Goal: Task Accomplishment & Management: Complete application form

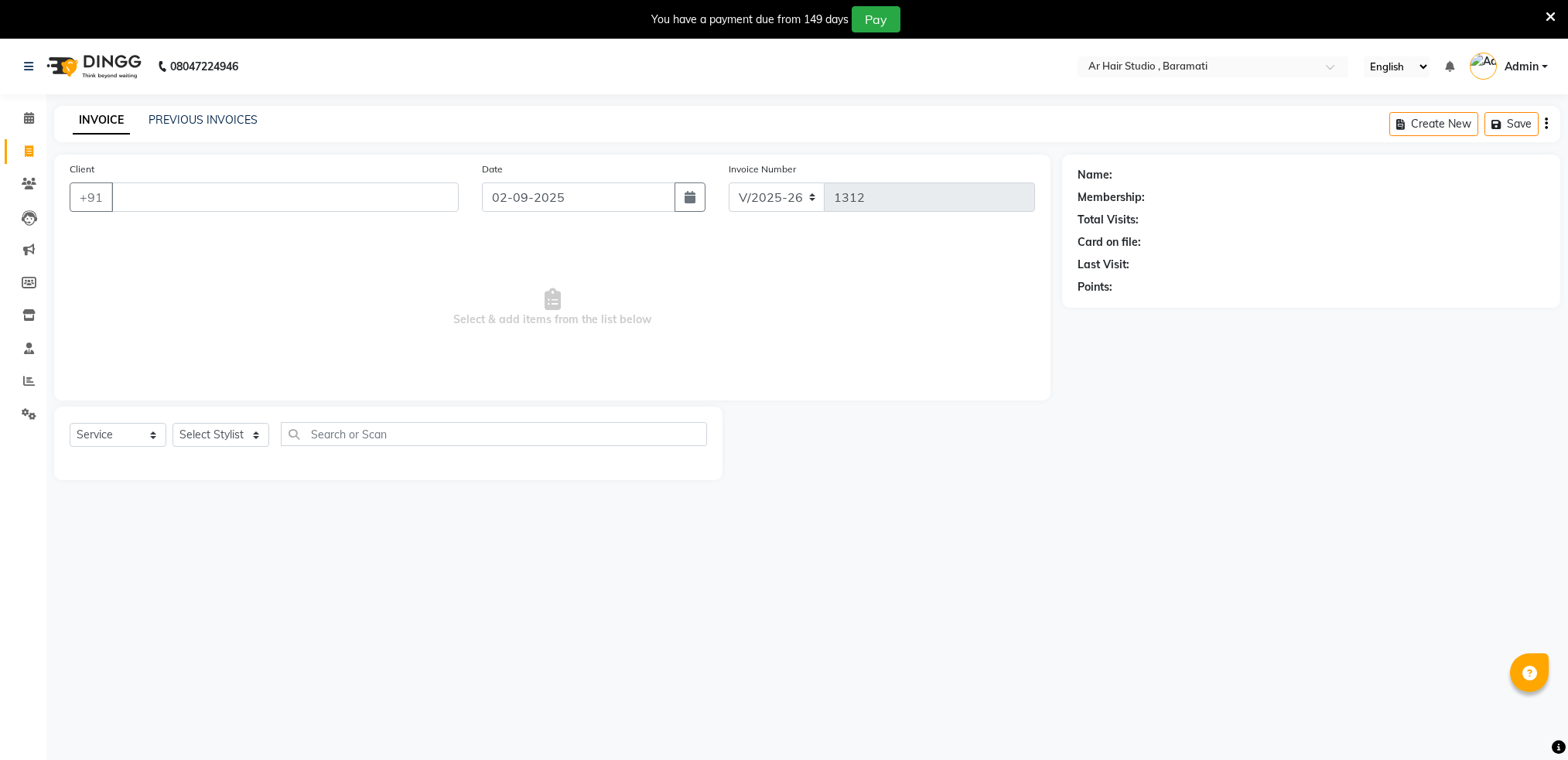
select select "672"
select select "service"
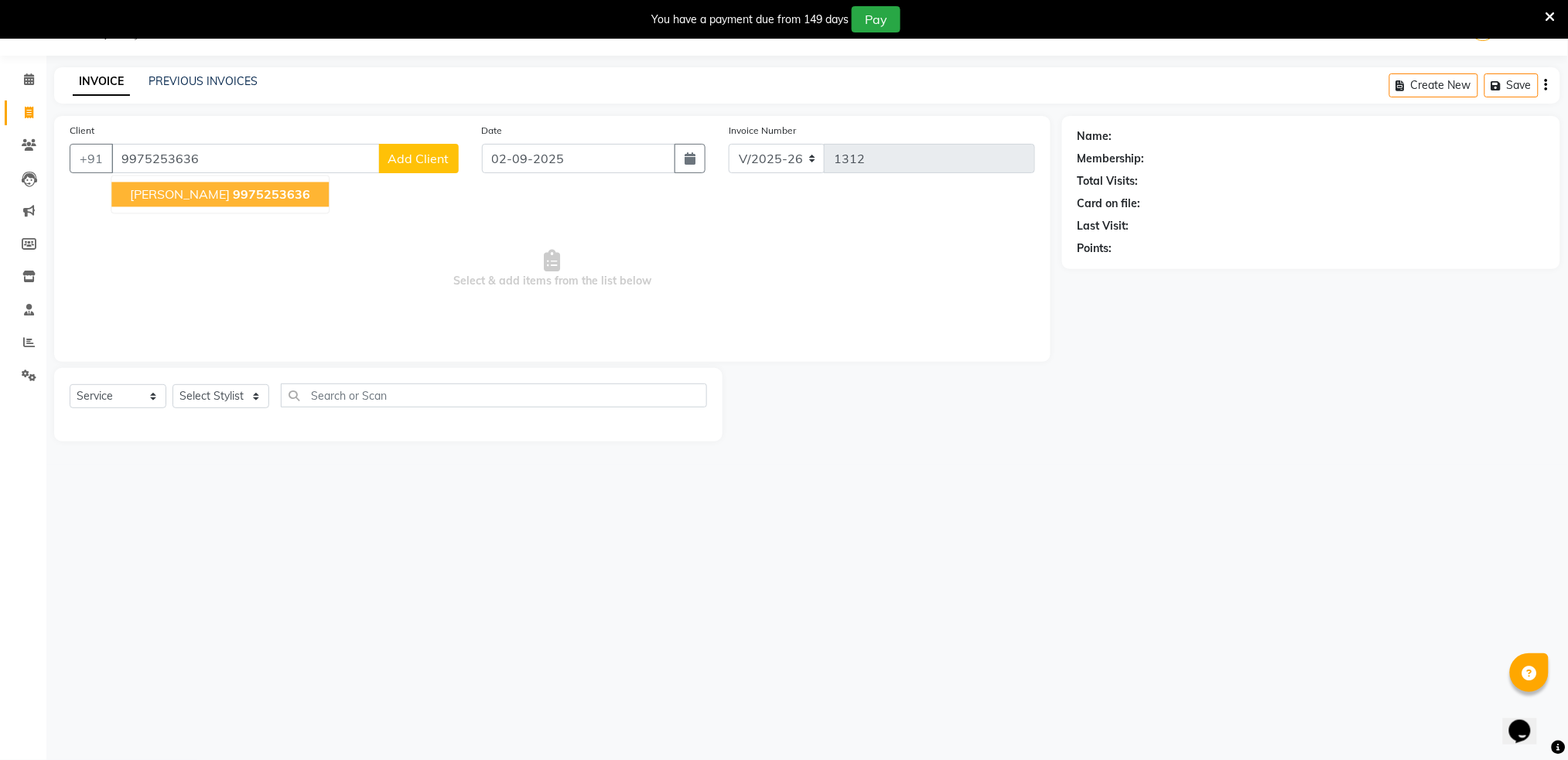
click at [141, 197] on span "[PERSON_NAME]" at bounding box center [179, 195] width 100 height 16
type input "9975253636"
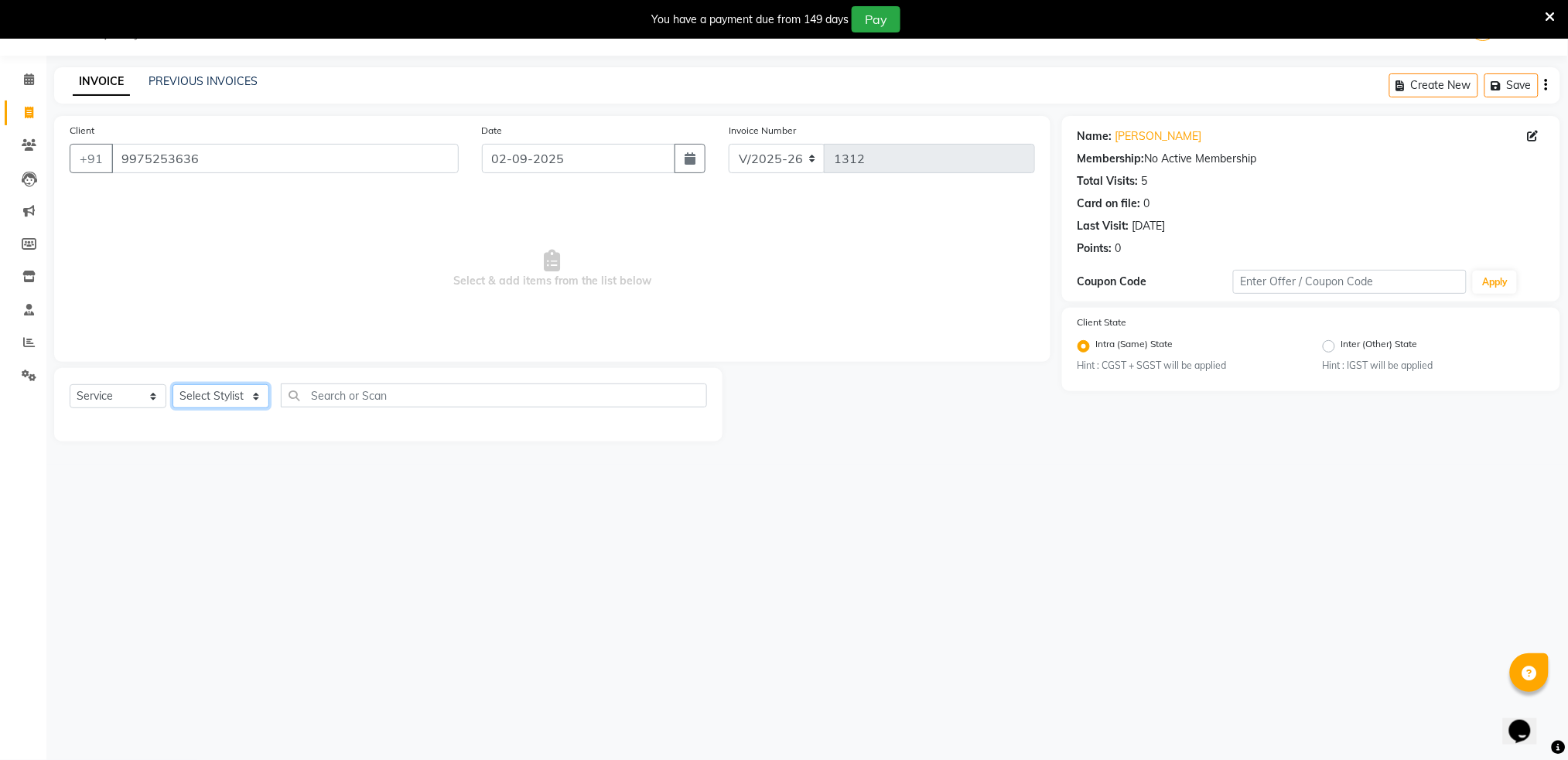
click at [189, 403] on select "Select Stylist Akshay shree [PERSON_NAME]" at bounding box center [221, 396] width 97 height 24
click at [221, 396] on select "Select Stylist Akshay shree [PERSON_NAME]" at bounding box center [221, 396] width 97 height 24
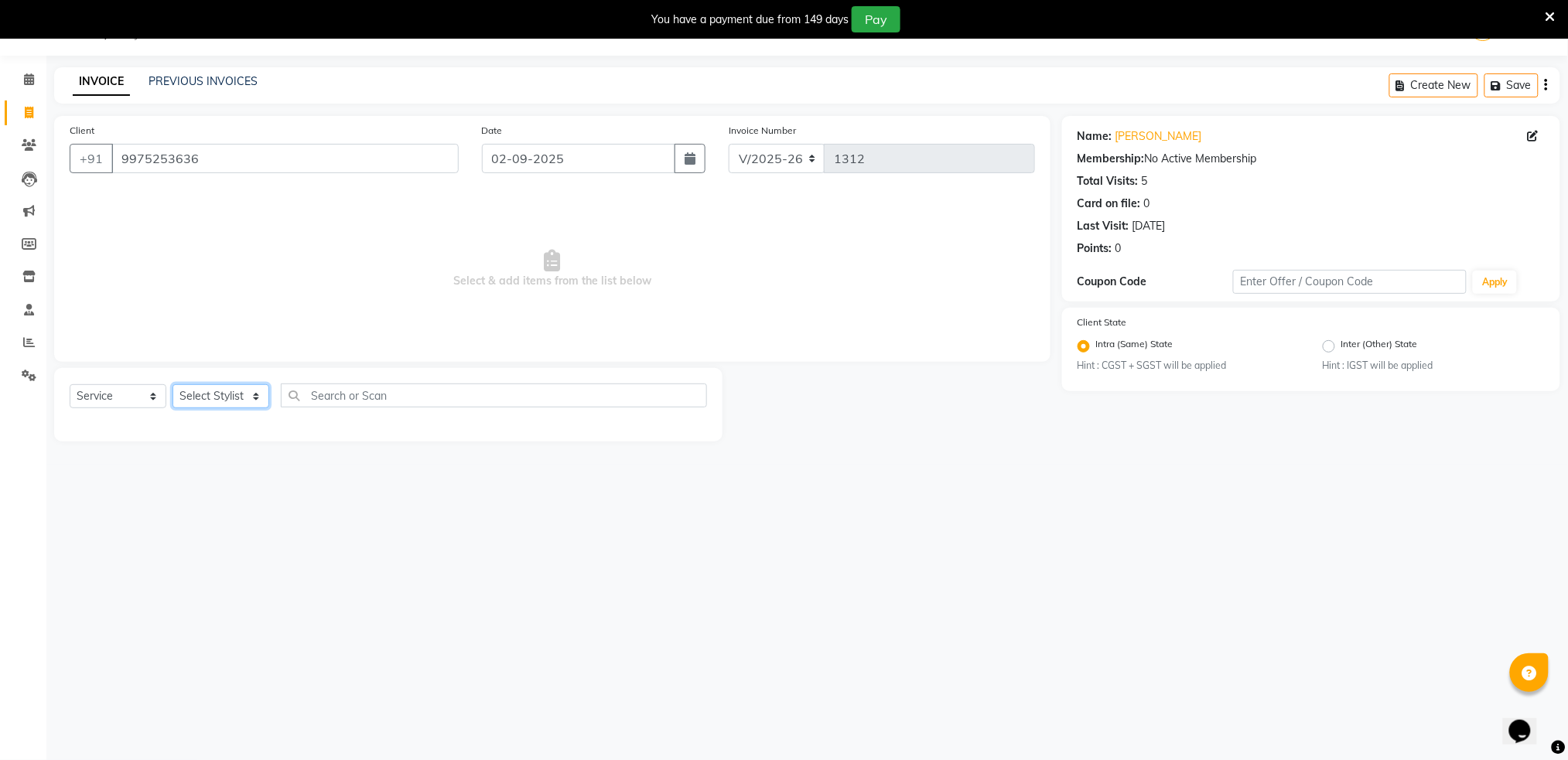
select select "79676"
click at [173, 384] on select "Select Stylist Akshay shree [PERSON_NAME]" at bounding box center [221, 396] width 97 height 24
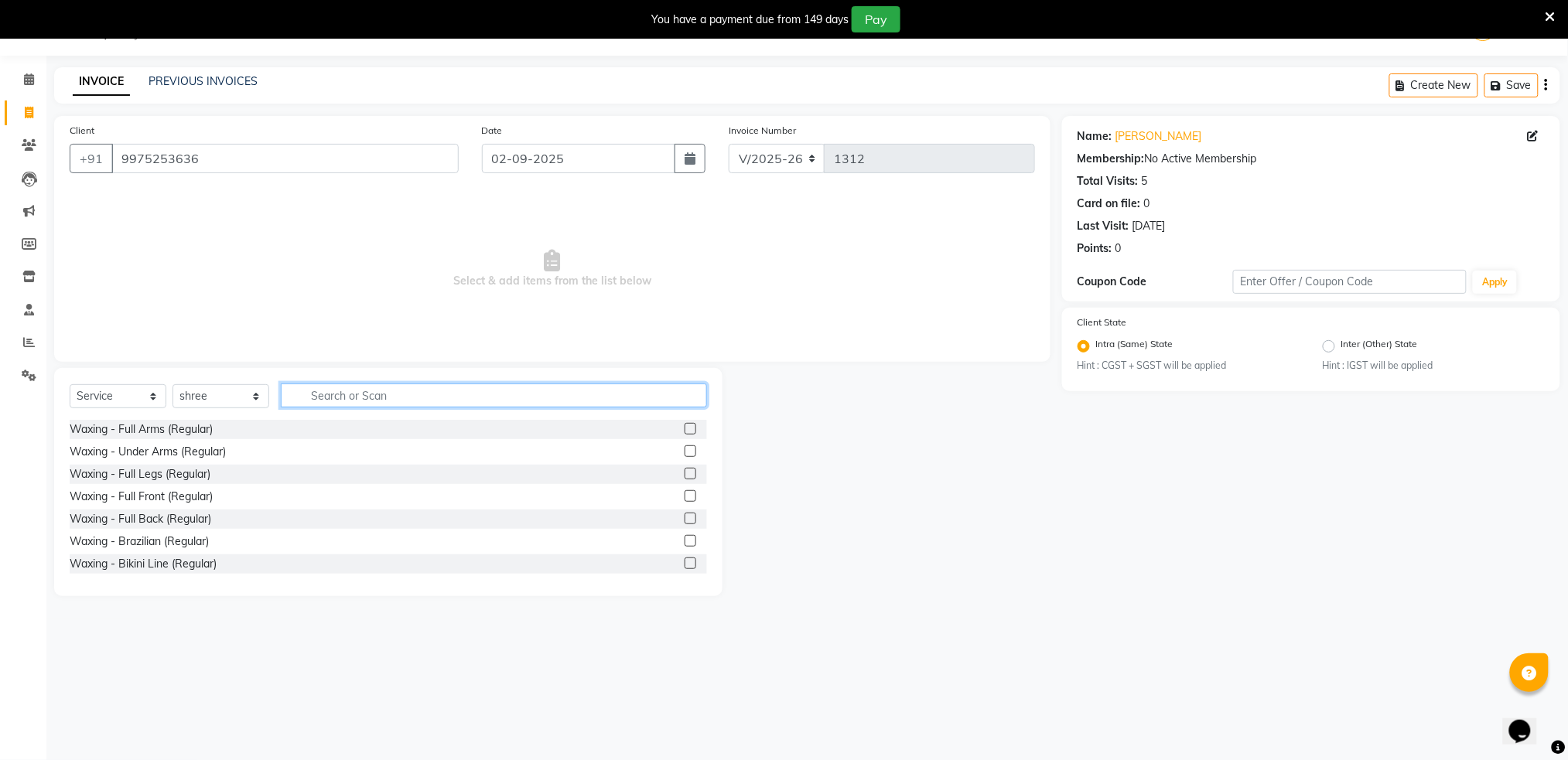
click at [337, 402] on input "text" at bounding box center [494, 396] width 426 height 24
type input "h"
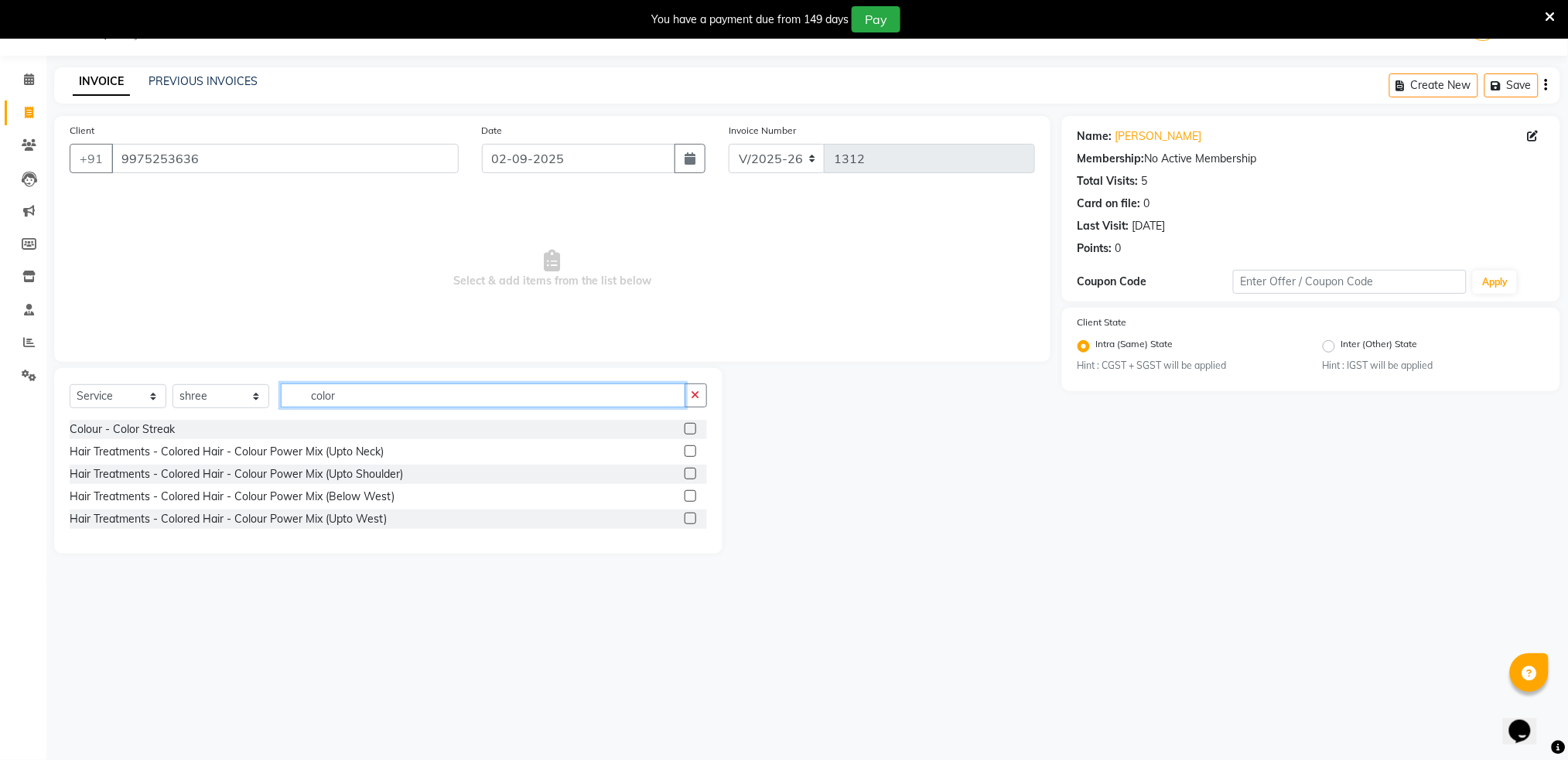
type input "color"
click at [693, 452] on label at bounding box center [690, 451] width 12 height 12
click at [693, 452] on input "checkbox" at bounding box center [689, 452] width 10 height 10
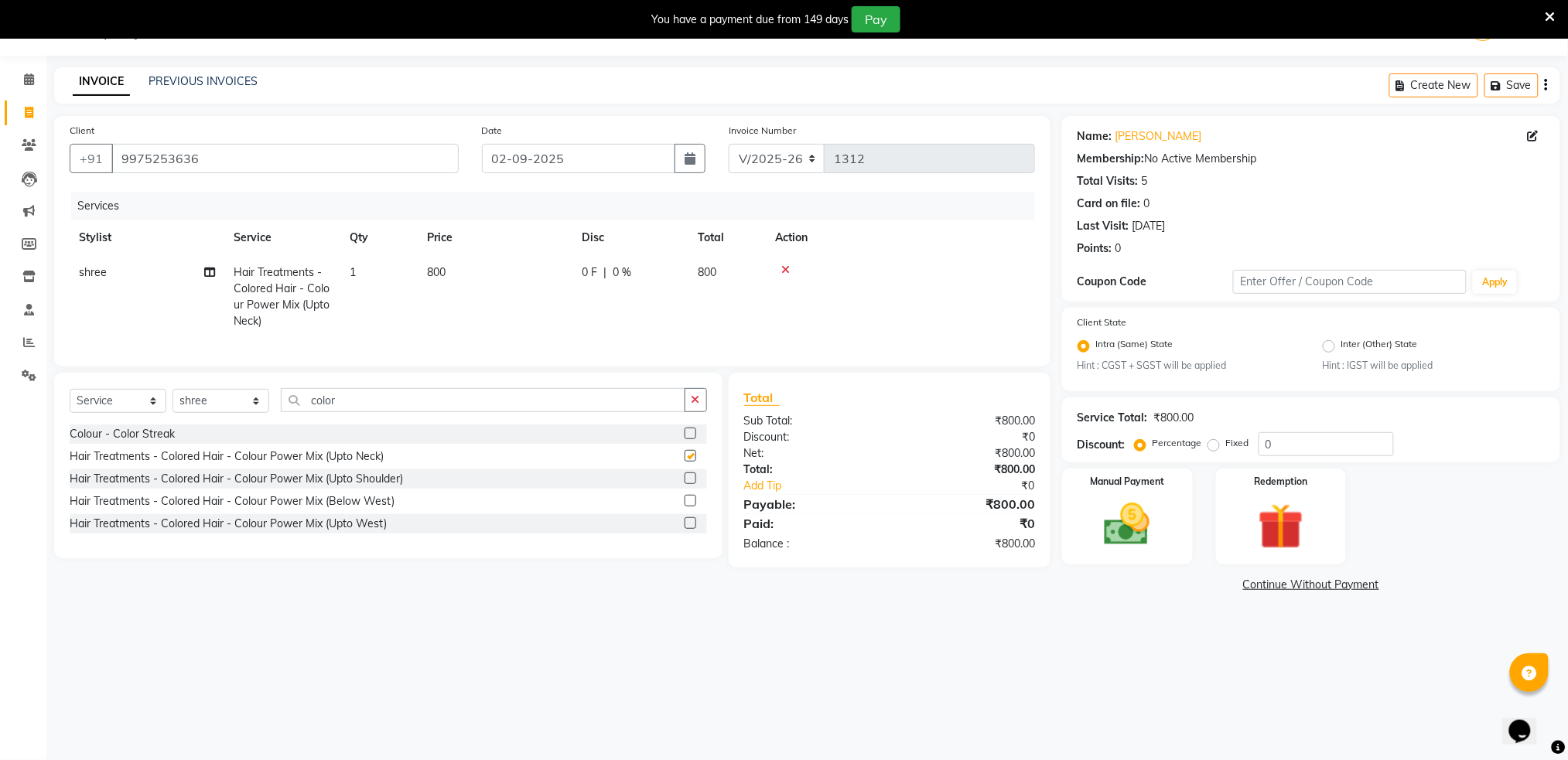
checkbox input "false"
click at [714, 269] on span "800" at bounding box center [706, 272] width 18 height 14
select select "79676"
click at [616, 275] on input "800" at bounding box center [567, 276] width 136 height 24
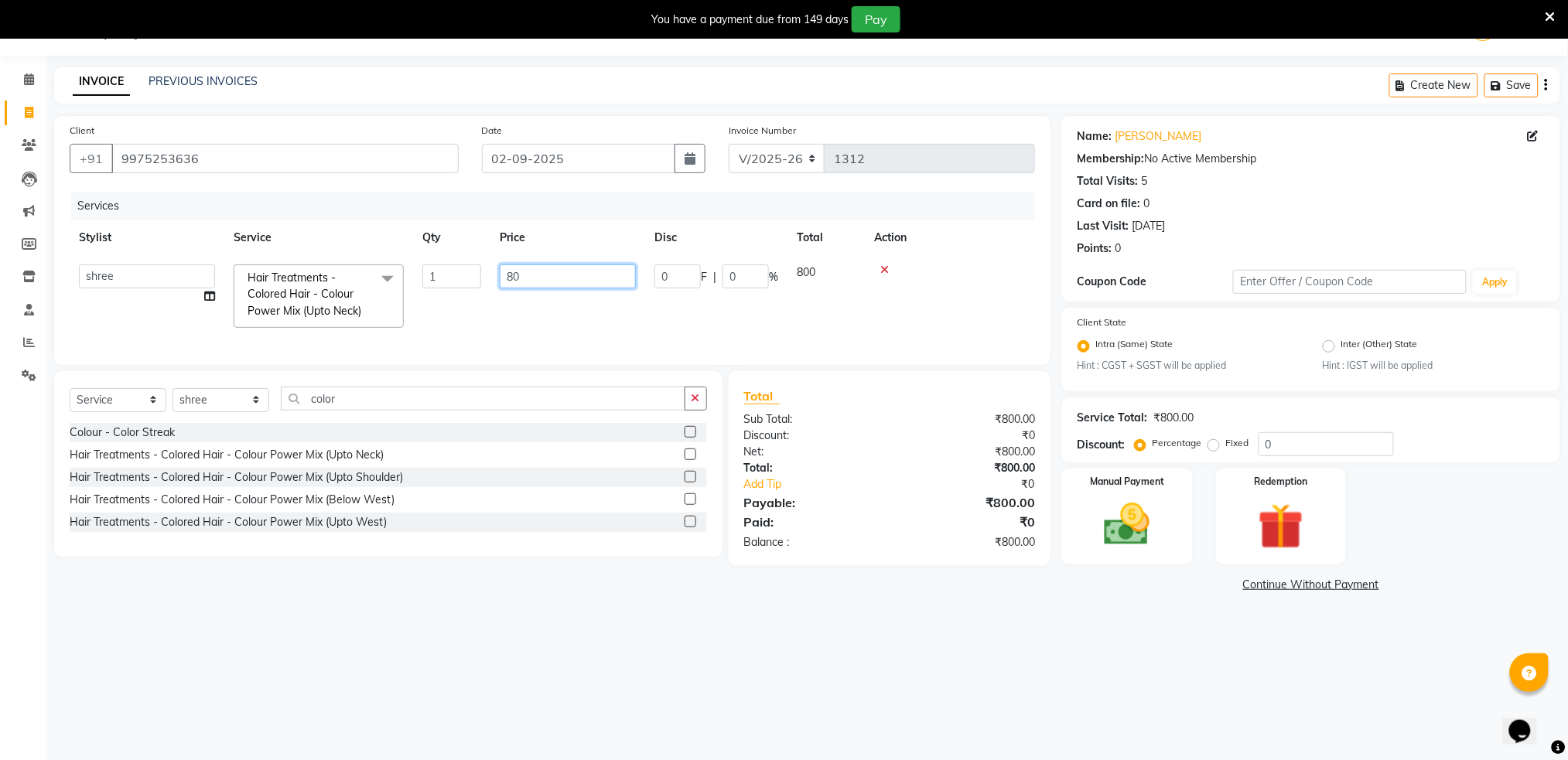
type input "8"
type input "200"
click at [977, 254] on th "Action" at bounding box center [949, 238] width 170 height 35
click at [1143, 557] on div "Manual Payment" at bounding box center [1128, 517] width 136 height 100
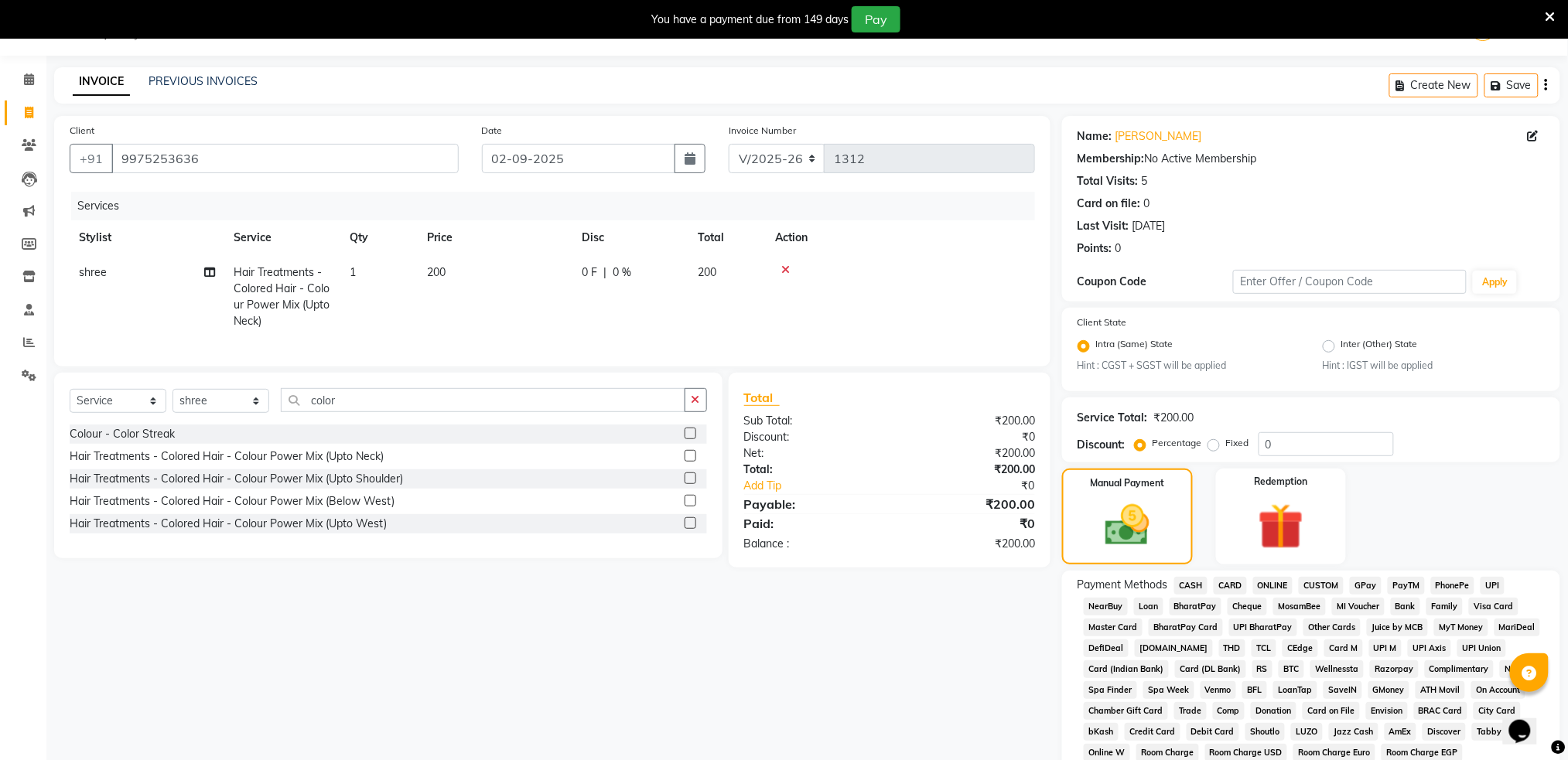
click at [1199, 586] on span "CASH" at bounding box center [1191, 586] width 33 height 17
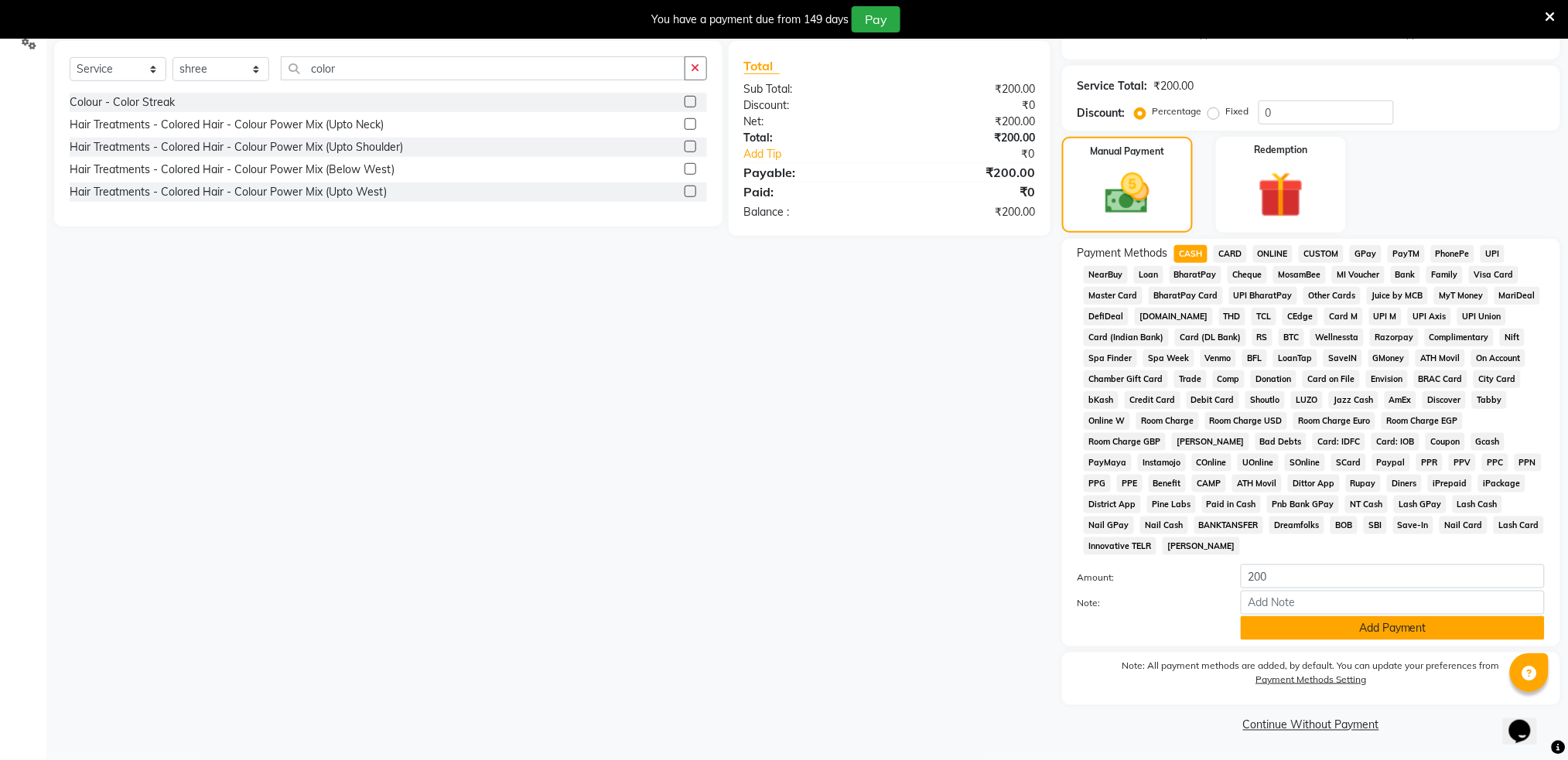
click at [1304, 634] on button "Add Payment" at bounding box center [1392, 628] width 304 height 24
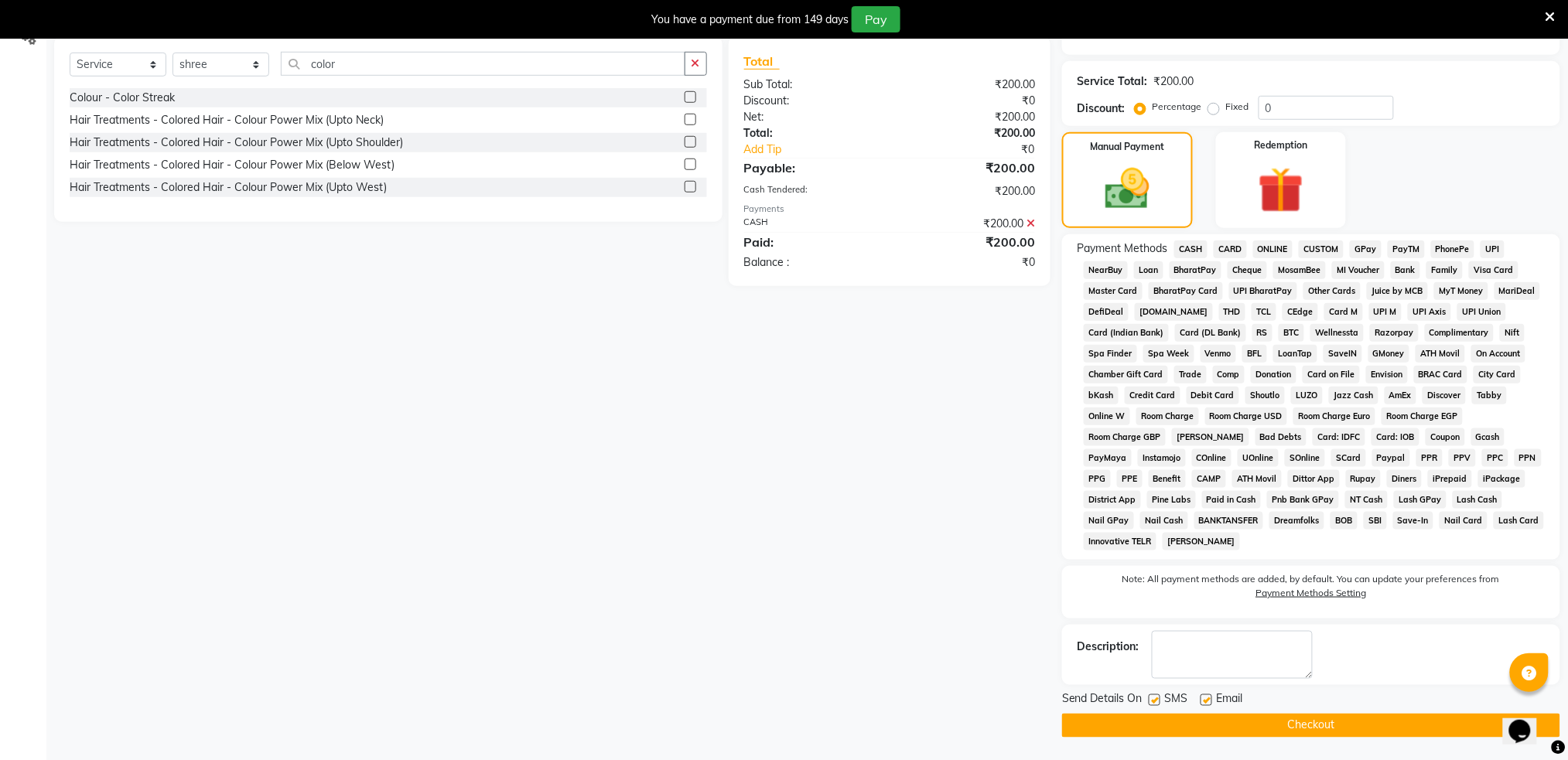
scroll to position [376, 0]
click at [1156, 697] on label at bounding box center [1154, 699] width 12 height 12
click at [1156, 697] on input "checkbox" at bounding box center [1153, 700] width 10 height 10
checkbox input "false"
click at [1204, 731] on button "Checkout" at bounding box center [1311, 724] width 498 height 24
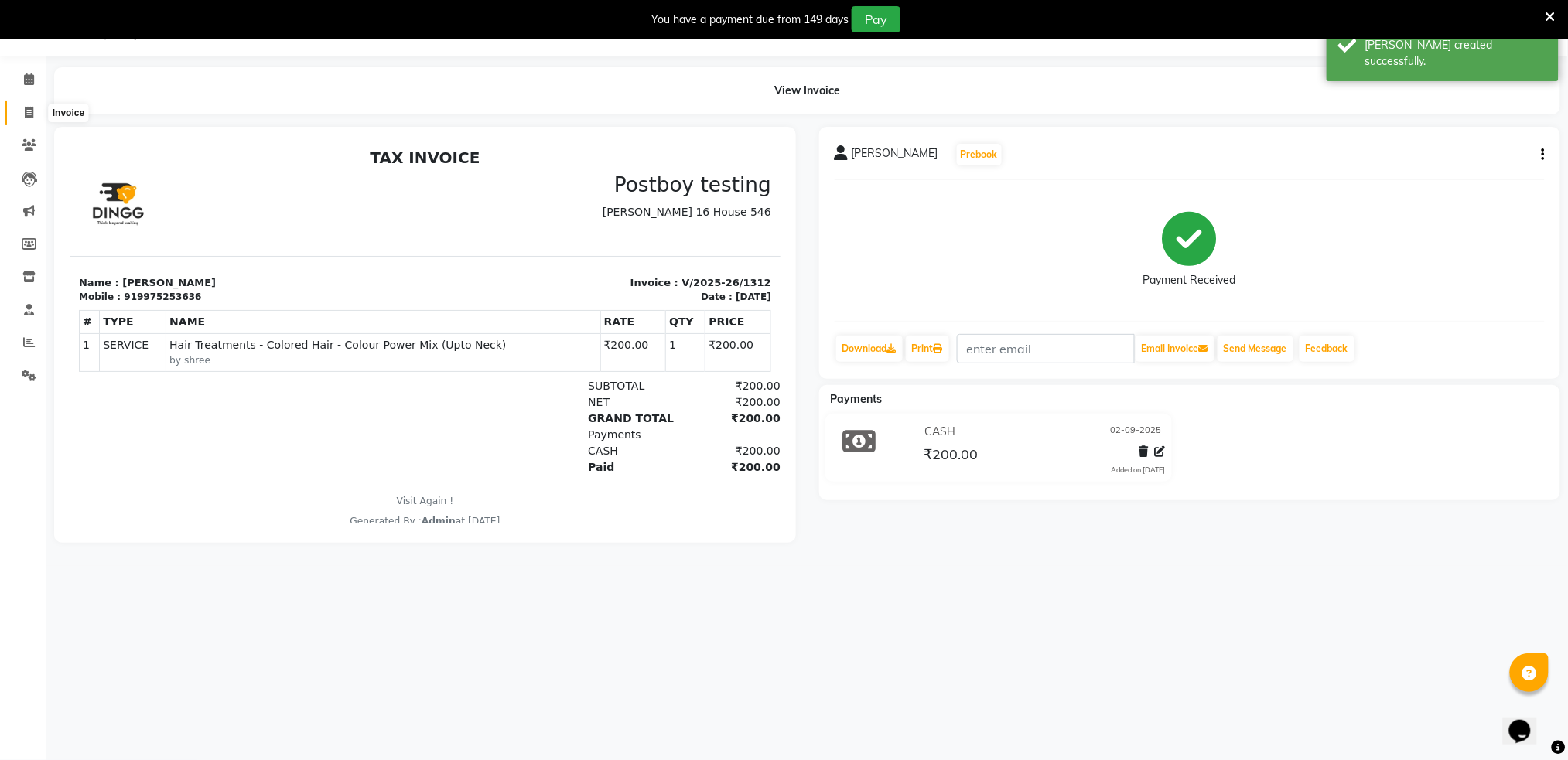
click at [25, 111] on icon at bounding box center [29, 112] width 9 height 12
select select "service"
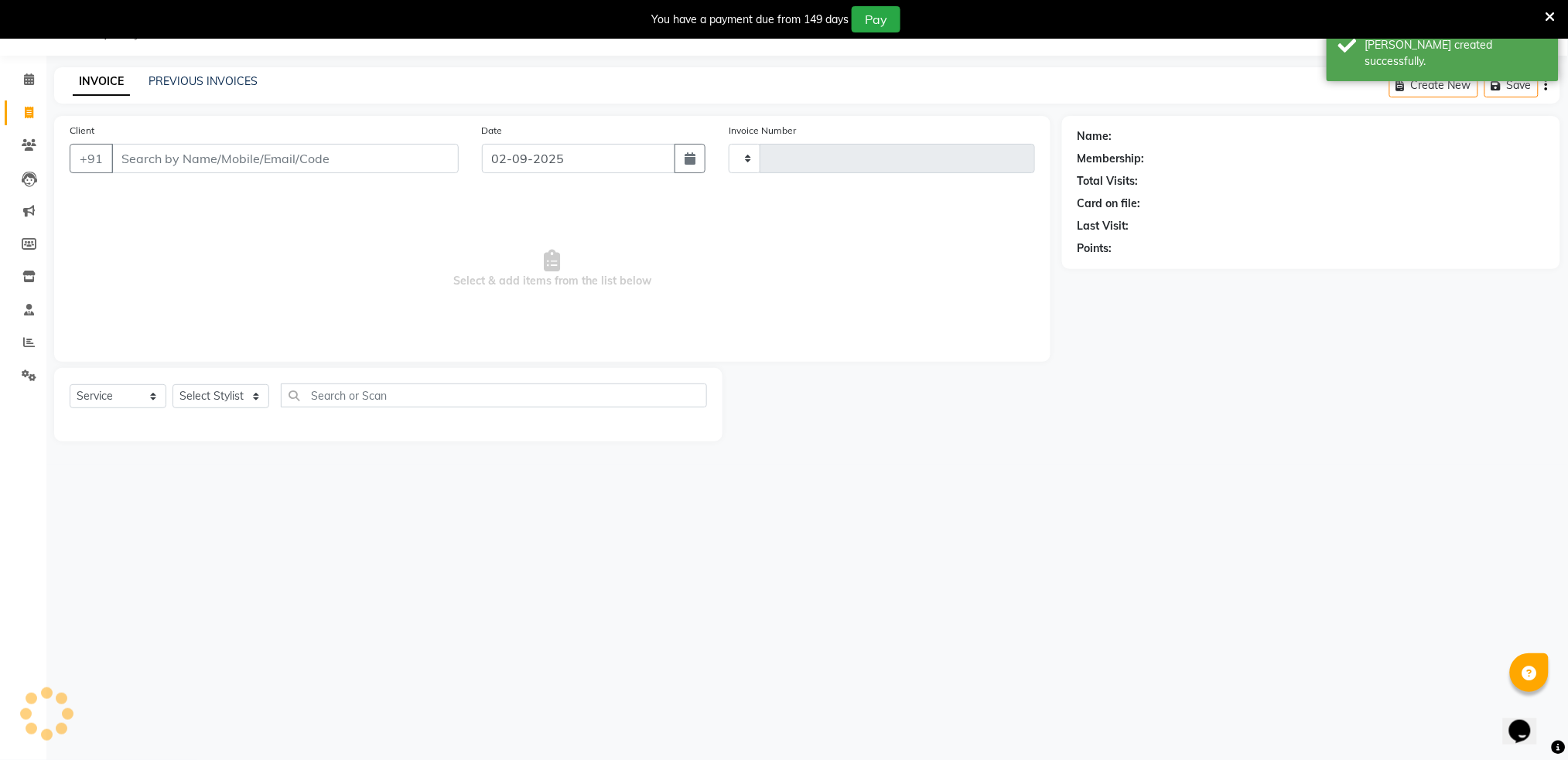
type input "1313"
select select "672"
click at [21, 149] on icon at bounding box center [28, 145] width 15 height 12
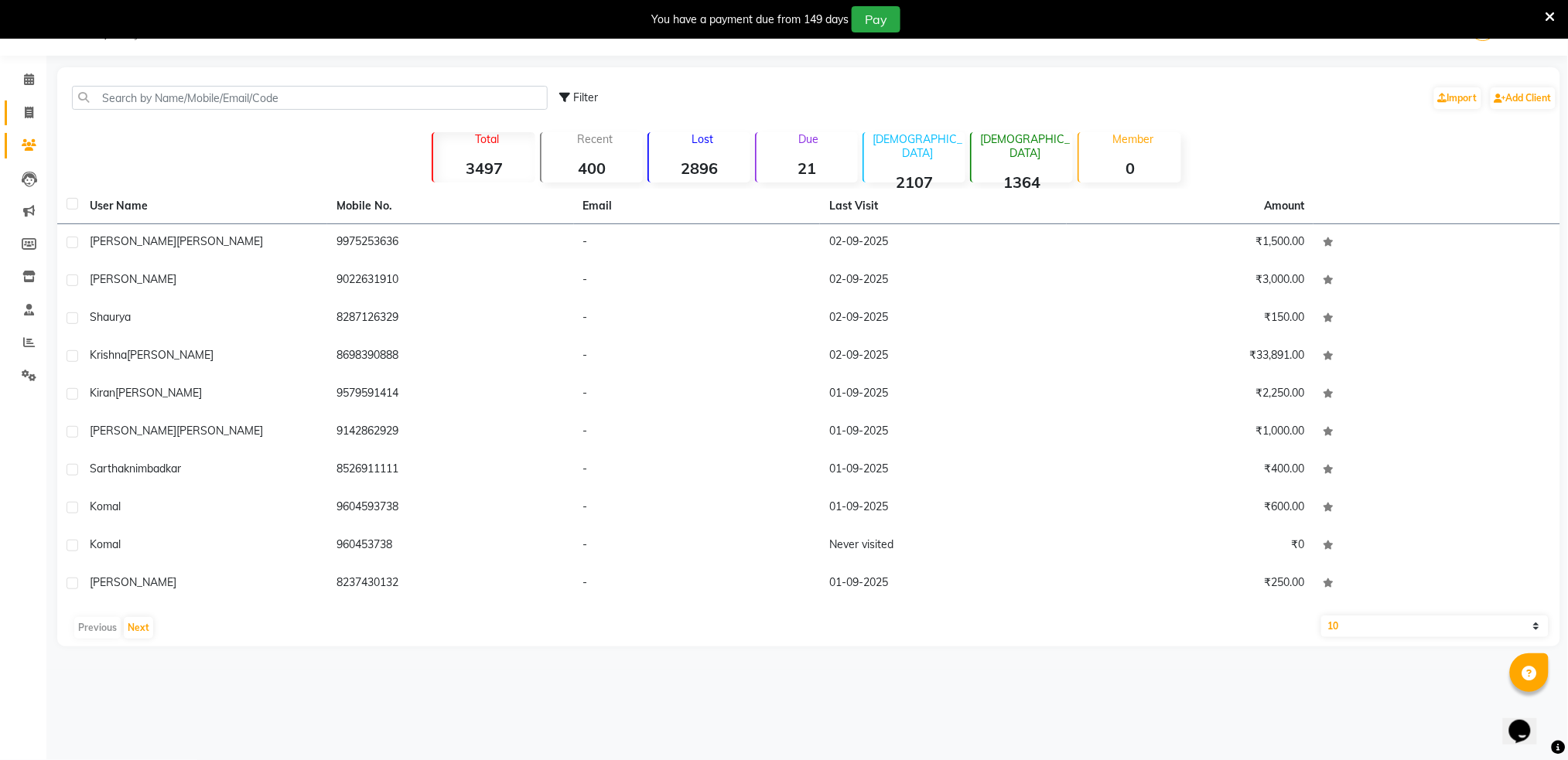
click at [32, 102] on link "Invoice" at bounding box center [23, 113] width 37 height 25
select select "service"
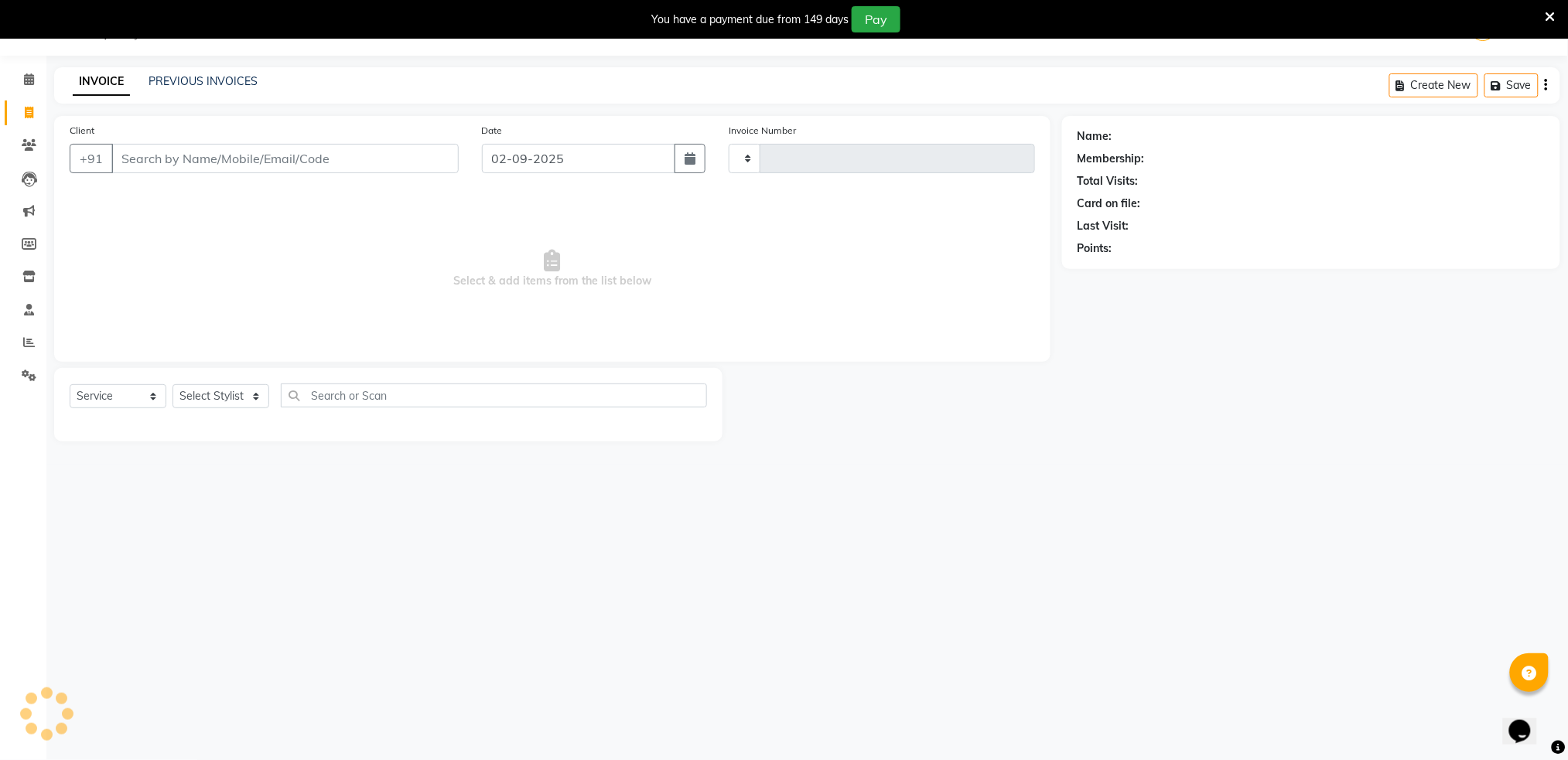
type input "1313"
select select "672"
click at [32, 102] on link "Invoice" at bounding box center [23, 113] width 37 height 25
select select "672"
select select "service"
